Goal: Information Seeking & Learning: Find specific fact

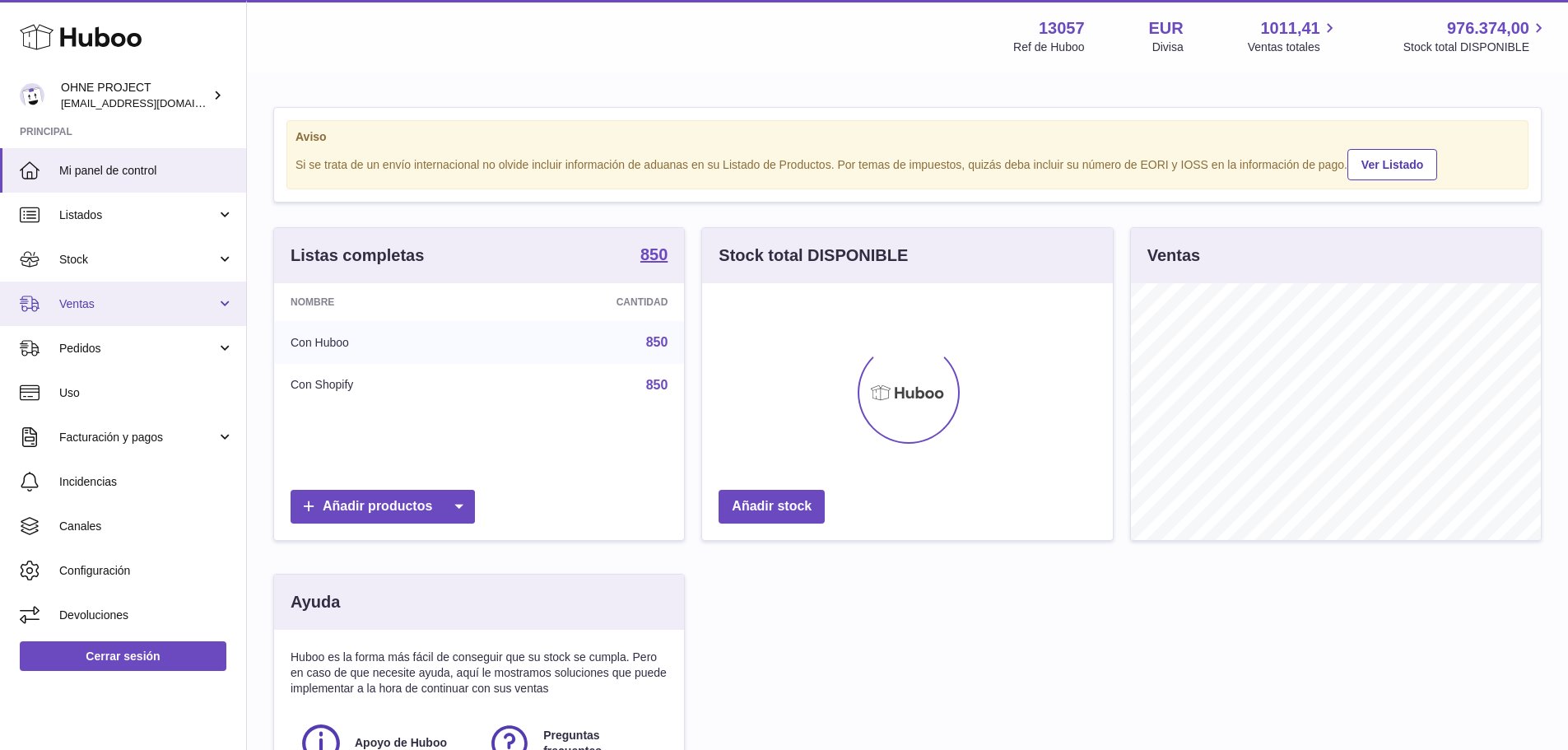
scroll to position [257, 411]
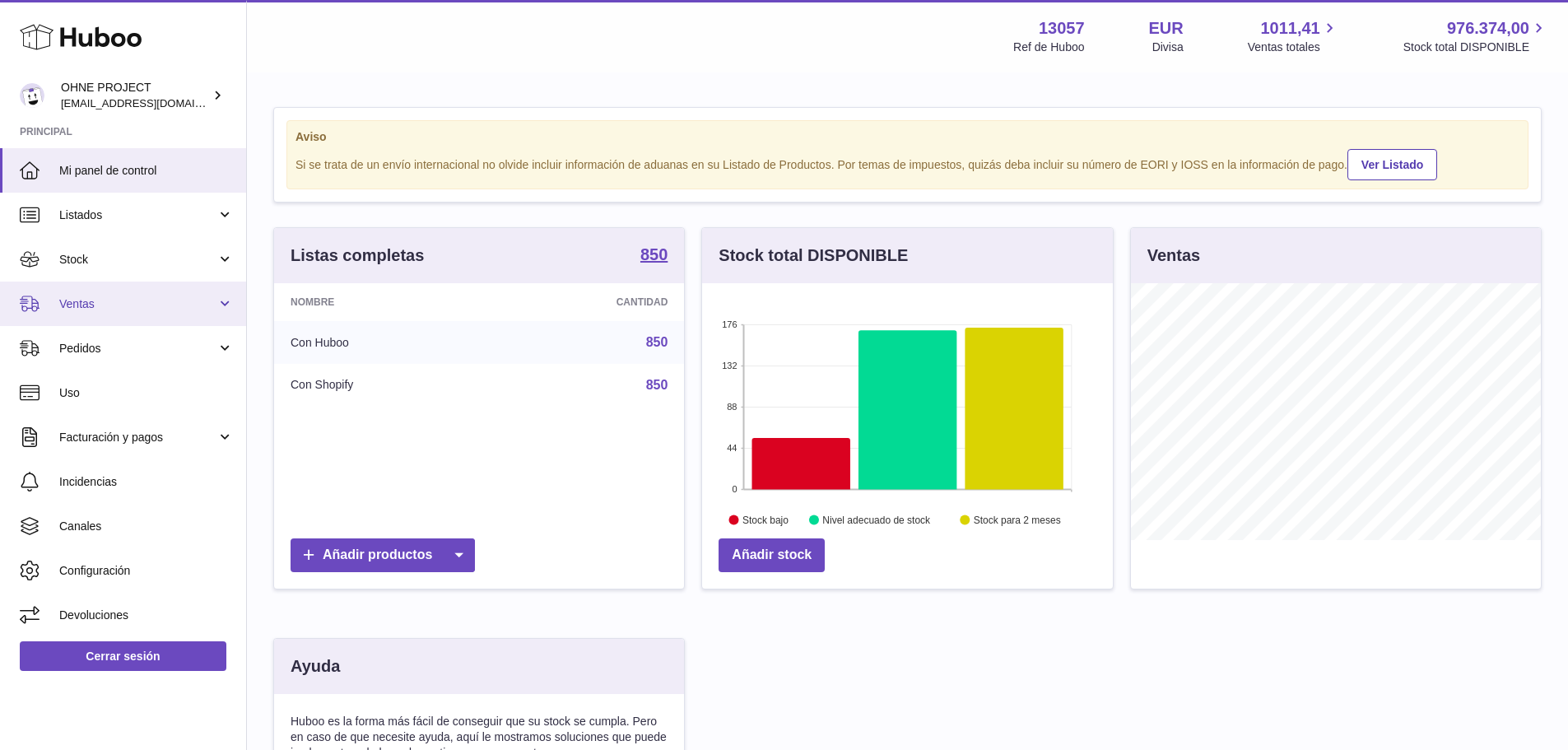
click at [144, 292] on link "Ventas" at bounding box center [123, 304] width 246 height 44
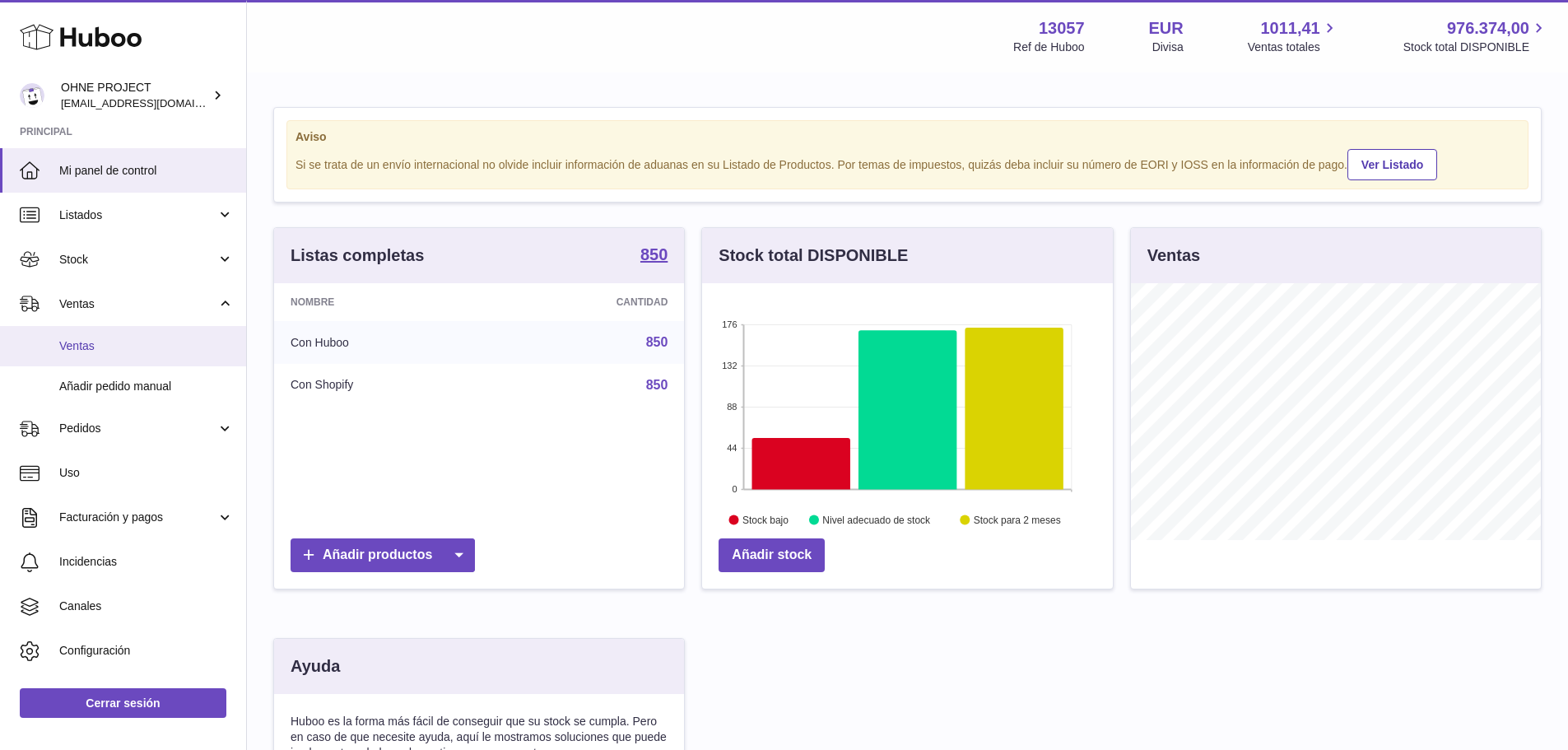
click at [146, 337] on link "Ventas" at bounding box center [123, 346] width 246 height 40
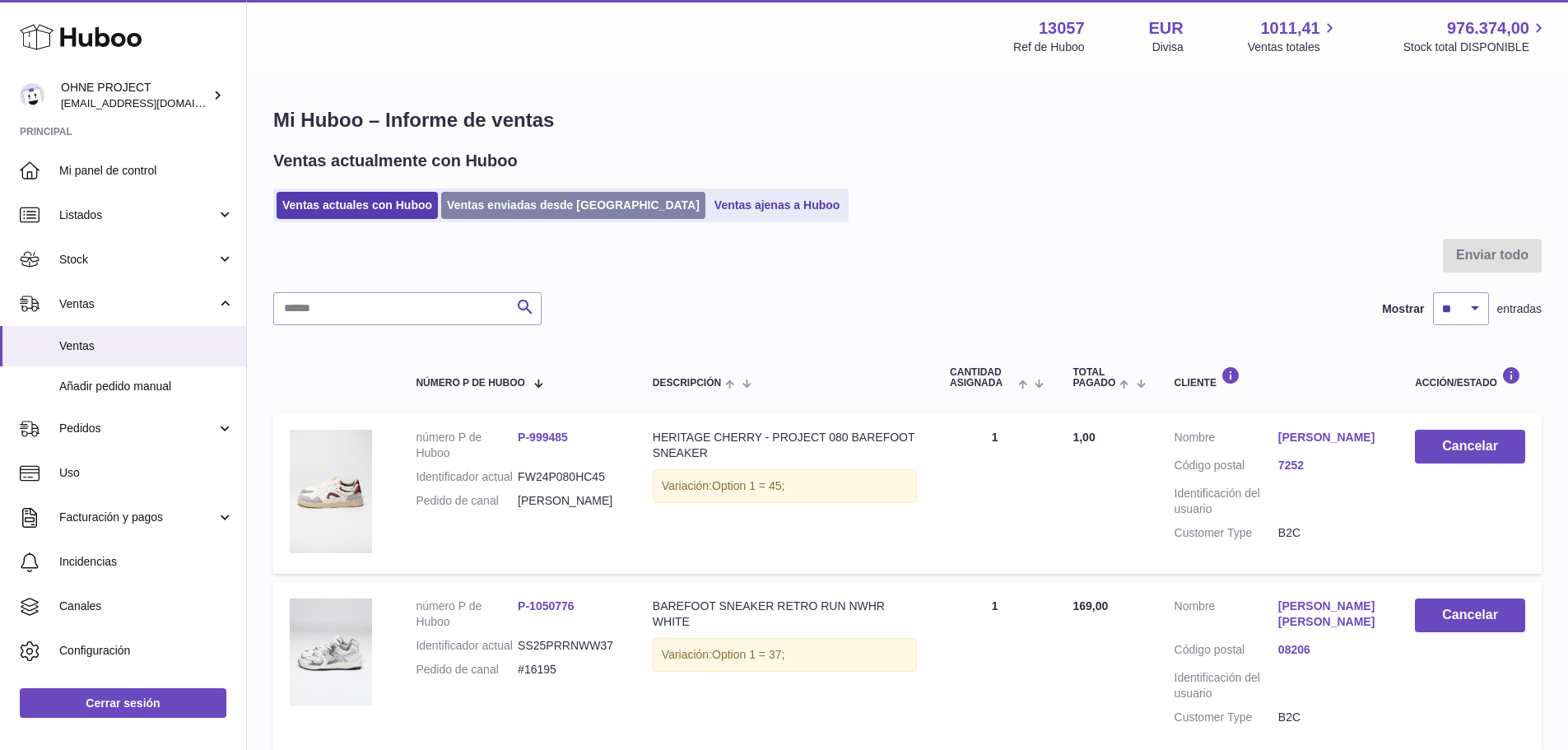
click at [514, 210] on link "Ventas enviadas desde [GEOGRAPHIC_DATA]" at bounding box center [573, 205] width 264 height 28
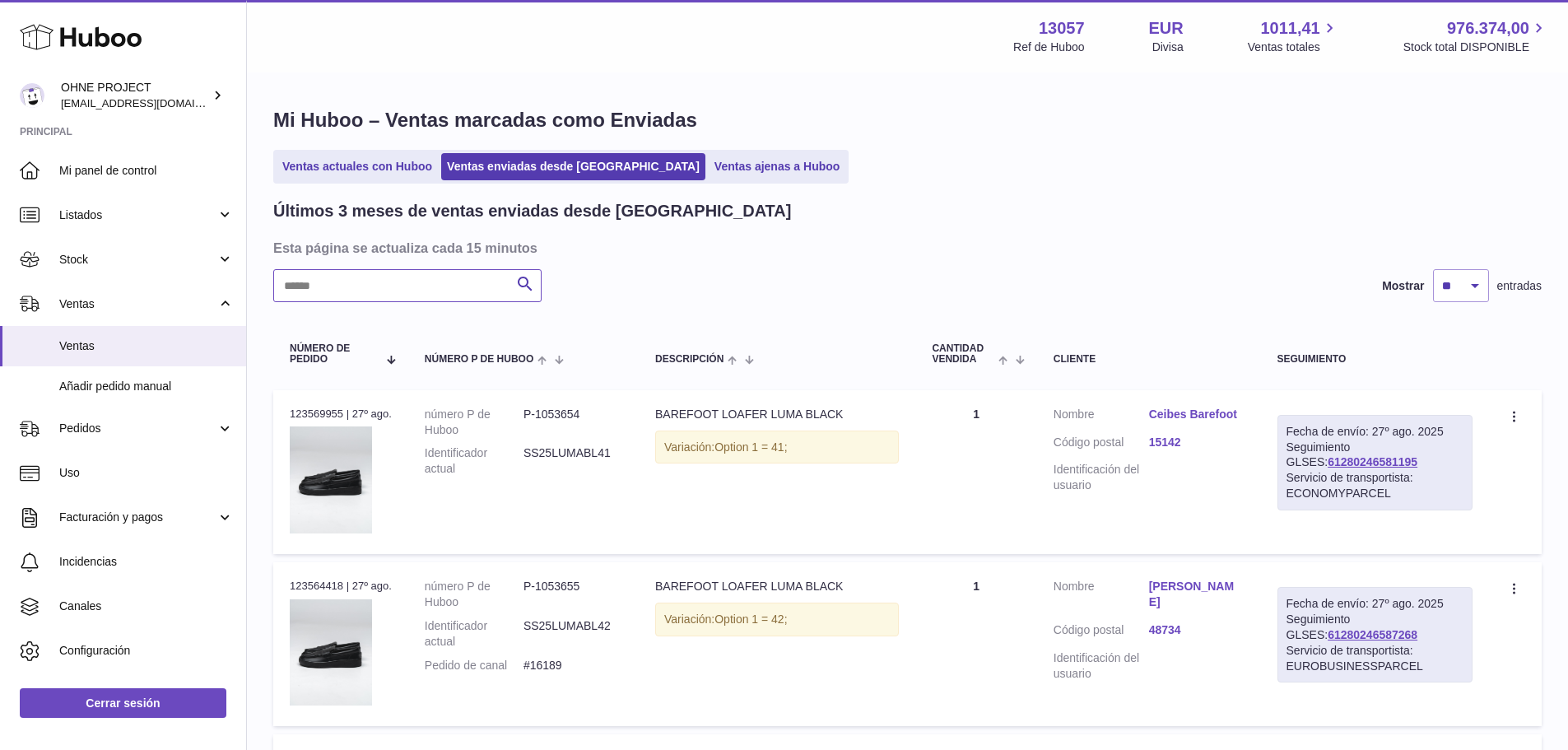
click at [449, 283] on input "text" at bounding box center [407, 286] width 269 height 33
paste input "**********"
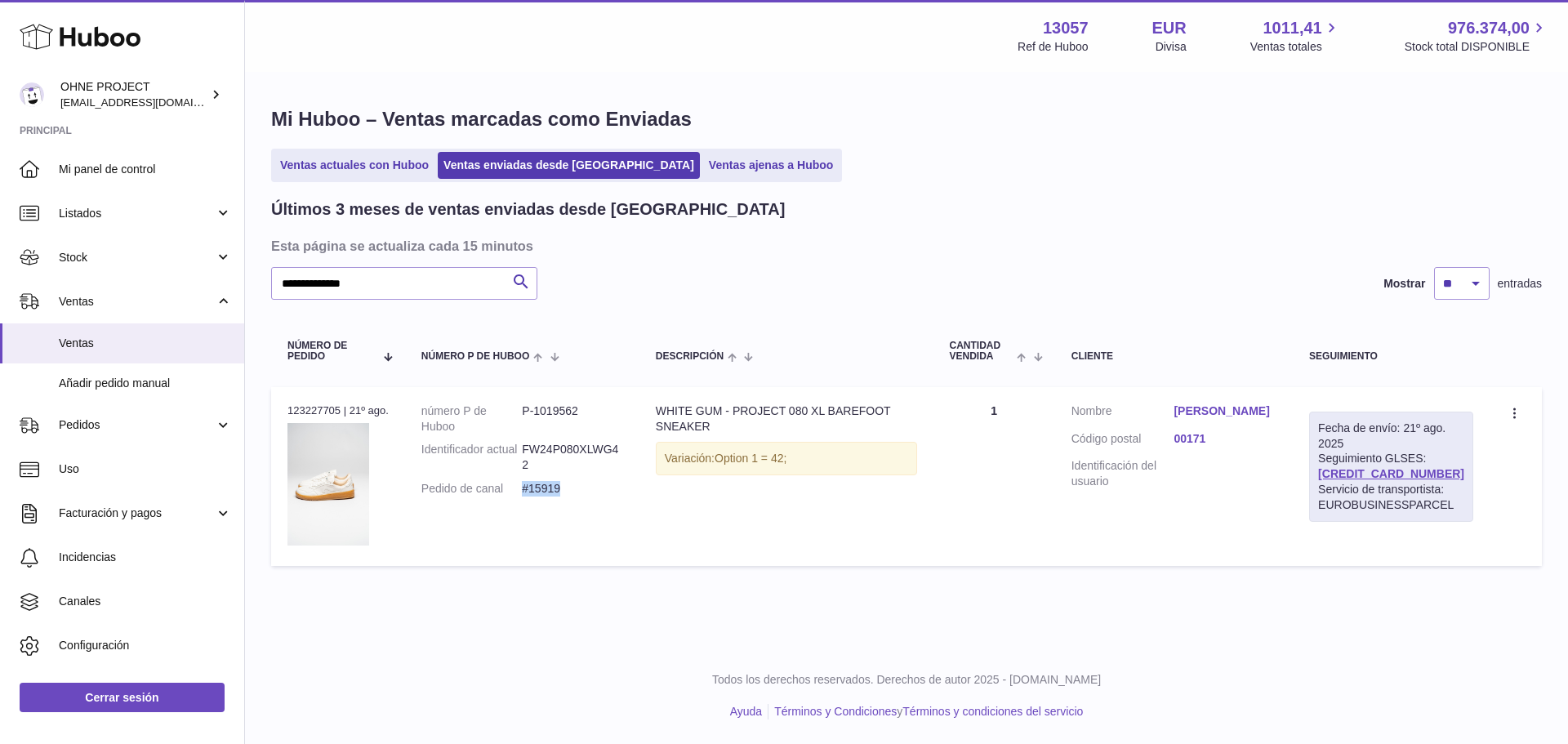
drag, startPoint x: 574, startPoint y: 486, endPoint x: 527, endPoint y: 489, distance: 47.1
click at [527, 489] on dd "#15919" at bounding box center [572, 488] width 101 height 16
drag, startPoint x: 1442, startPoint y: 475, endPoint x: 1332, endPoint y: 477, distance: 110.0
click at [1332, 477] on div "Fecha de envío: 21º ago. 2025 Seguimiento GLSES: [CREDIT_CARD_NUMBER] Servicio …" at bounding box center [1391, 466] width 164 height 110
copy link "[CREDIT_CARD_NUMBER]"
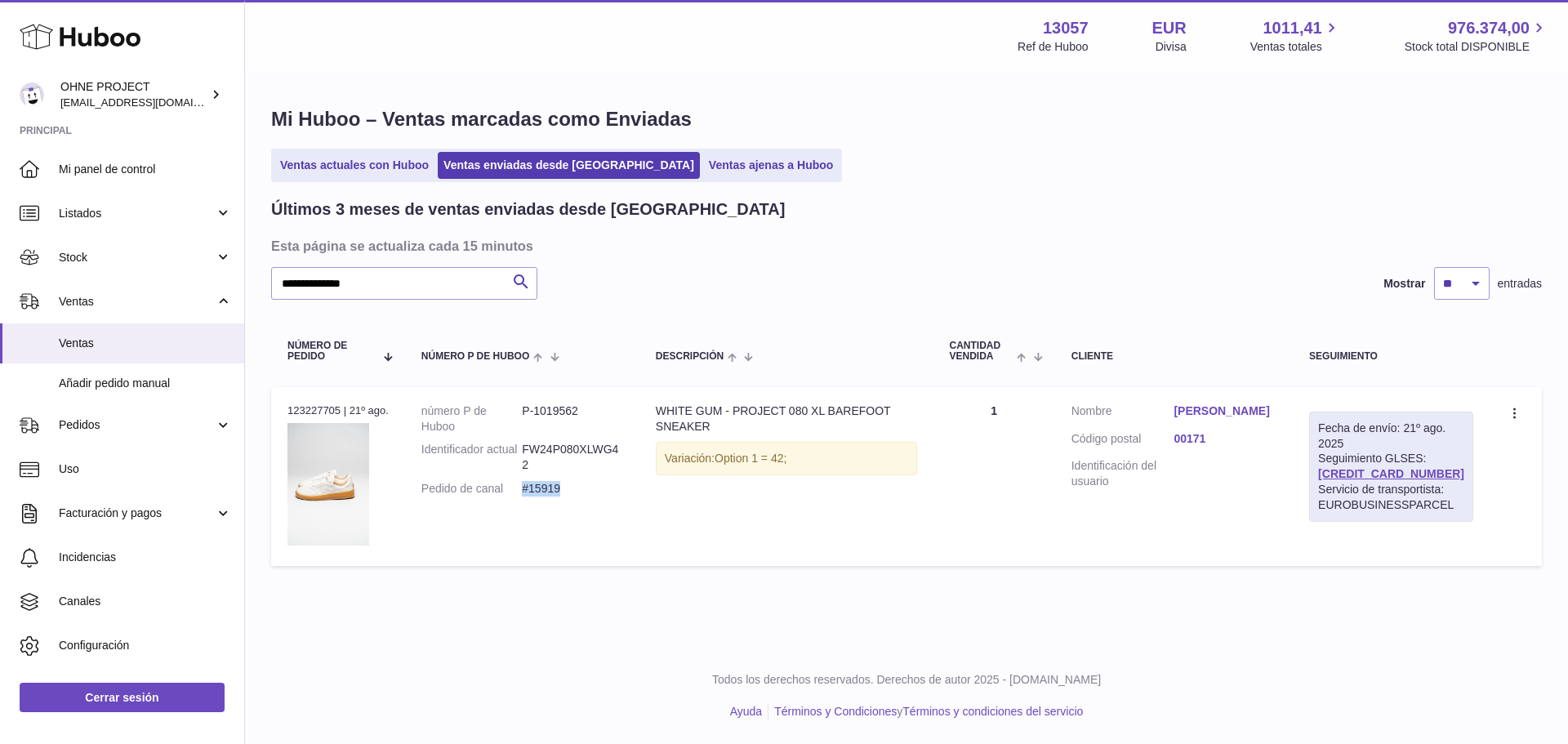
drag, startPoint x: 541, startPoint y: 489, endPoint x: 525, endPoint y: 490, distance: 16.0
click at [525, 490] on dd "#15919" at bounding box center [572, 488] width 101 height 16
copy dd "#15919"
click at [1250, 414] on link "[PERSON_NAME]" at bounding box center [1225, 411] width 103 height 16
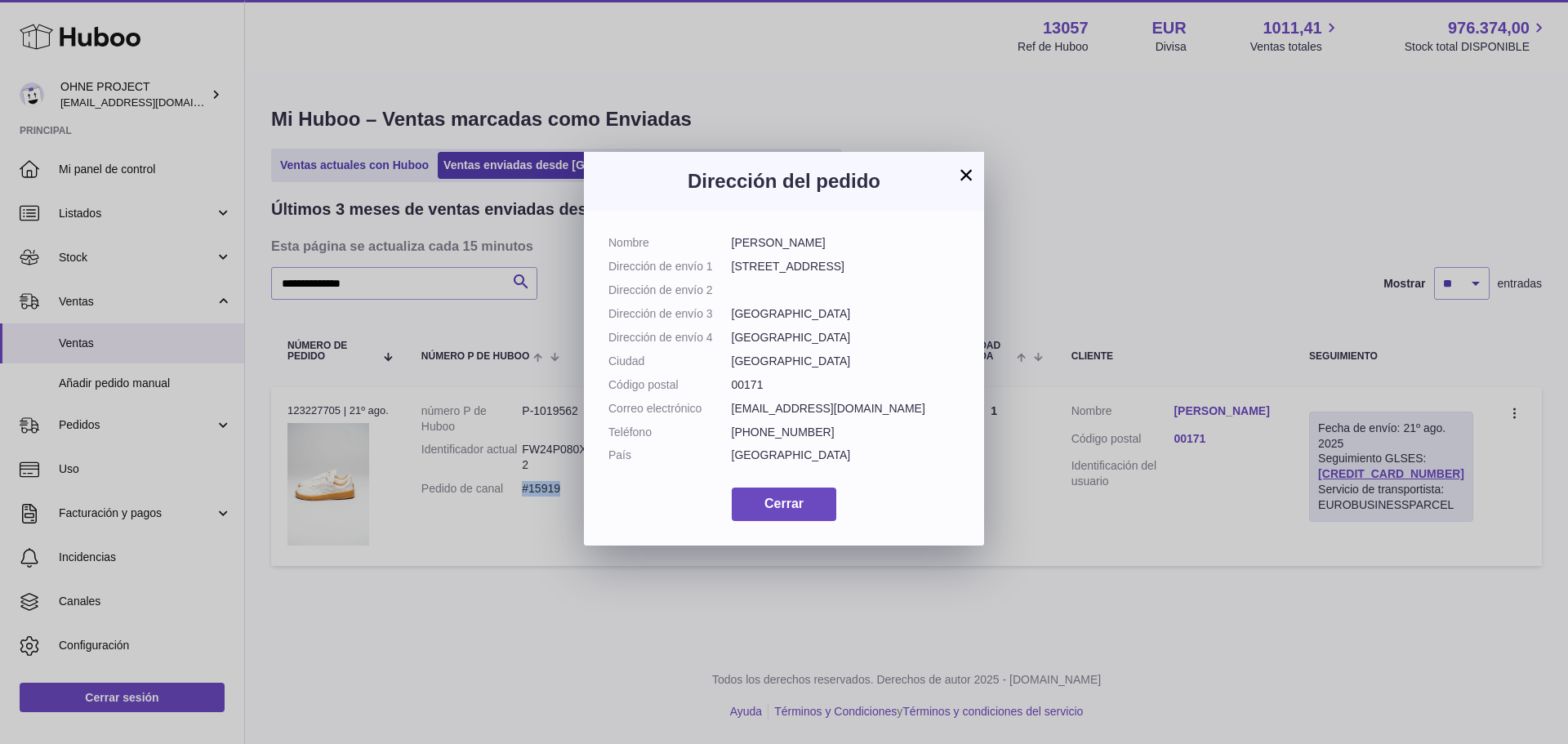
drag, startPoint x: 821, startPoint y: 240, endPoint x: 721, endPoint y: 246, distance: 100.2
click at [721, 246] on dl "Nombre [PERSON_NAME] Dirección de envío 1 [STREET_ADDRESS] Dirección de envío 2…" at bounding box center [784, 353] width 351 height 236
copy dl "[PERSON_NAME]"
click at [772, 510] on span "Cerrar" at bounding box center [784, 503] width 39 height 14
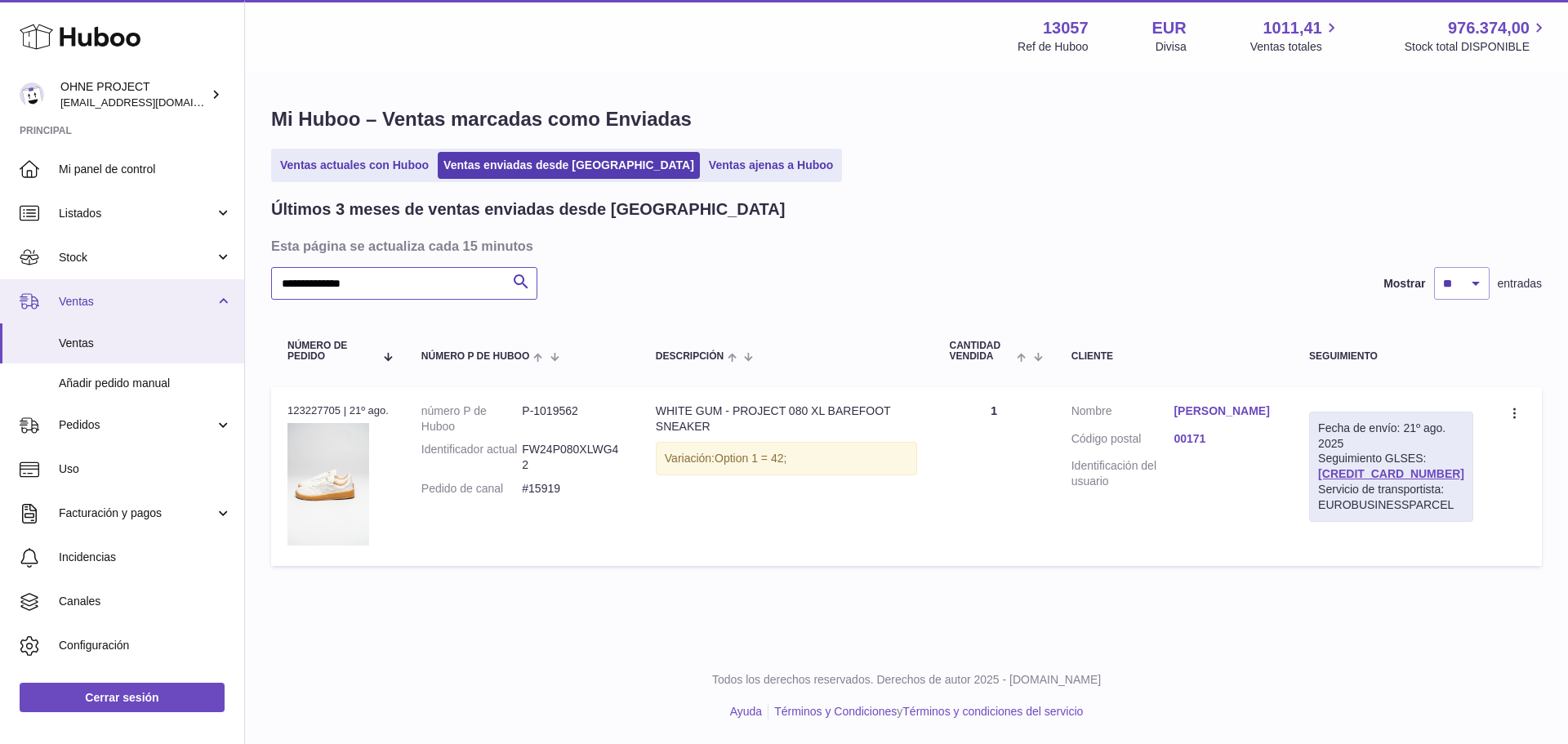
drag, startPoint x: 269, startPoint y: 281, endPoint x: 206, endPoint y: 283, distance: 63.0
click at [206, 282] on div "**********" at bounding box center [784, 372] width 1568 height 744
paste input "text"
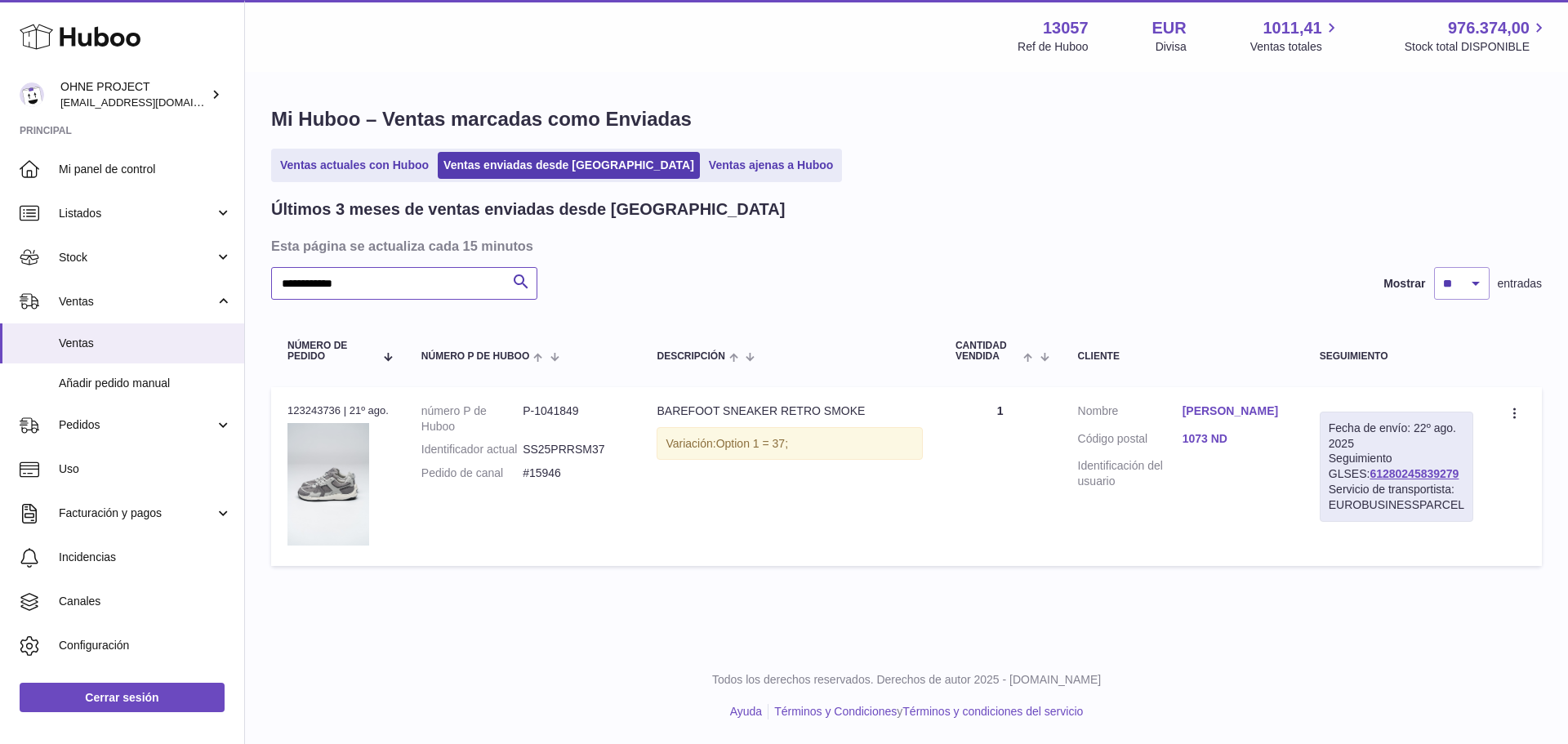
type input "**********"
drag, startPoint x: 1437, startPoint y: 477, endPoint x: 1336, endPoint y: 479, distance: 101.0
click at [1336, 479] on div "Fecha de envío: 22º ago. 2025 Seguimiento GLSES: 61280245839279 Servicio de tra…" at bounding box center [1396, 466] width 153 height 110
copy link "61280245839279"
drag, startPoint x: 570, startPoint y: 487, endPoint x: 524, endPoint y: 488, distance: 46.0
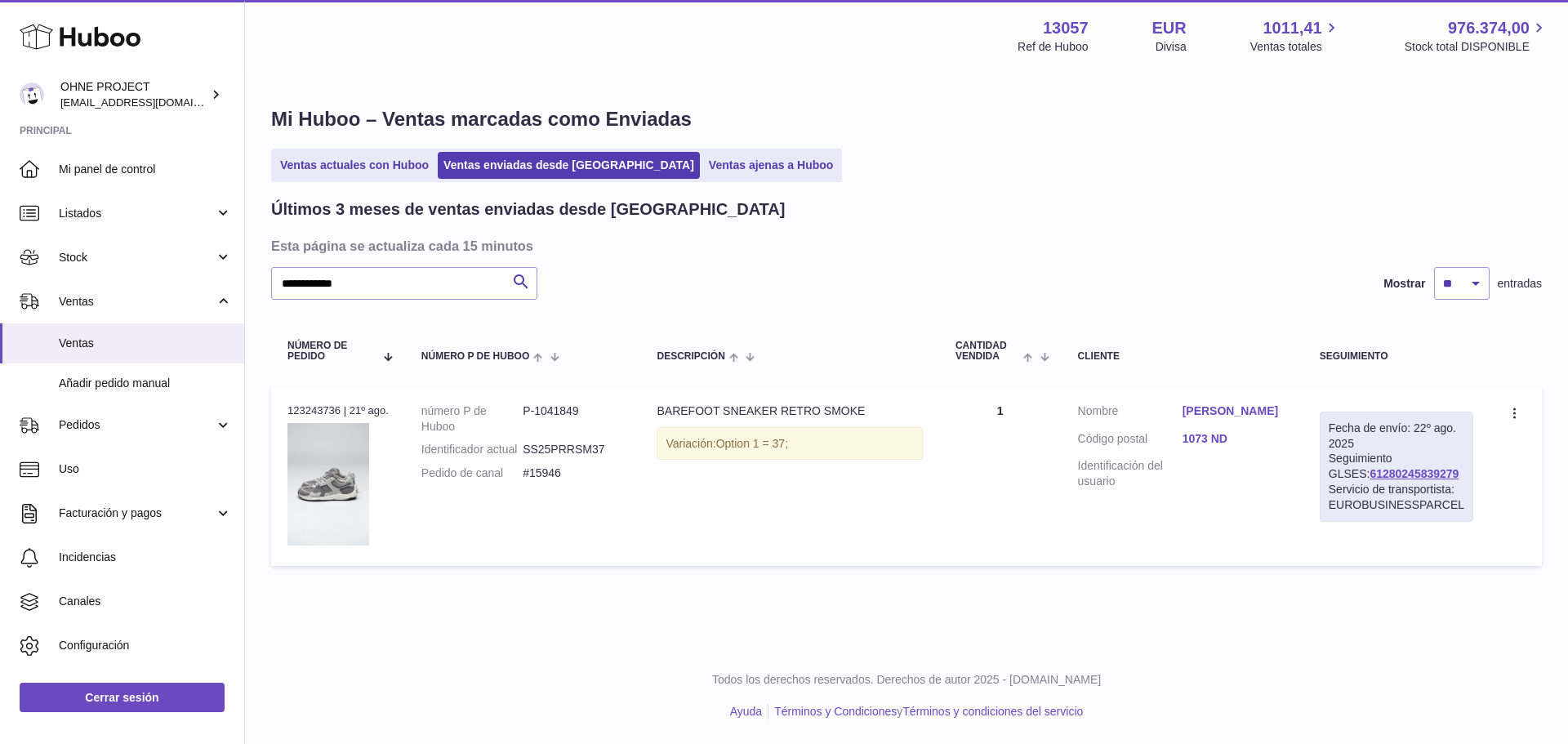
click at [524, 488] on dl "número P de Huboo P-1041849 Identificador actual SS25PRRSM37 Pedido de canal #1…" at bounding box center [523, 446] width 204 height 87
copy dl "#15946"
click at [1215, 414] on link "[PERSON_NAME]" at bounding box center [1235, 411] width 105 height 16
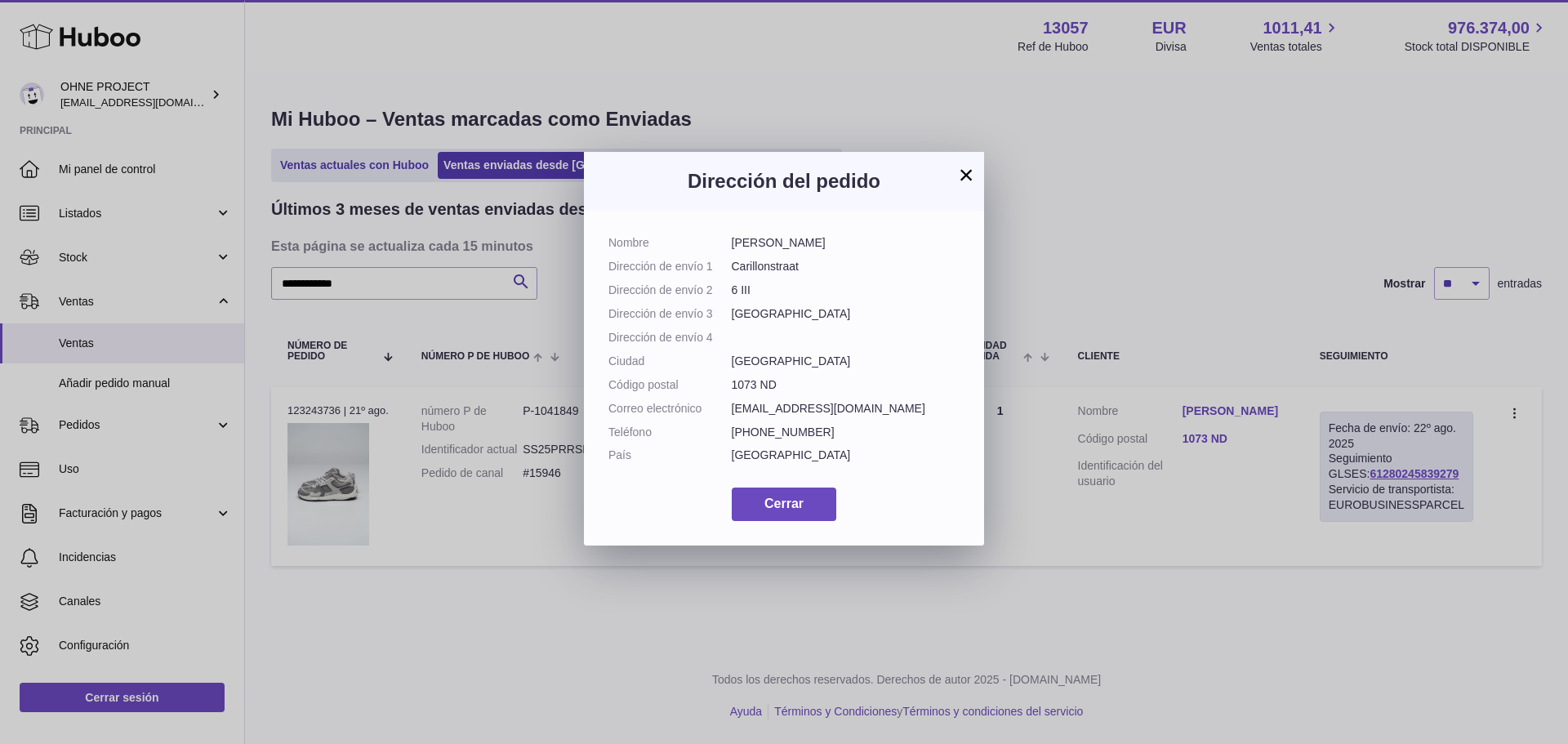
drag, startPoint x: 817, startPoint y: 239, endPoint x: 727, endPoint y: 245, distance: 90.2
click at [727, 245] on dl "Nombre [PERSON_NAME] Dirección de envío 1 Carillonstraat Dirección de envío 2 6…" at bounding box center [784, 353] width 351 height 236
copy dl "[PERSON_NAME]"
